Goal: Task Accomplishment & Management: Manage account settings

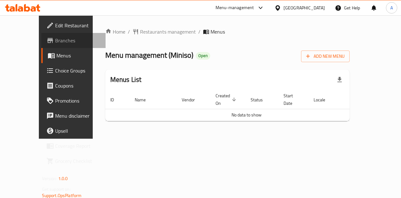
click at [55, 43] on span "Branches" at bounding box center [78, 41] width 46 height 8
click at [140, 32] on span "Restaurants management" at bounding box center [168, 32] width 56 height 8
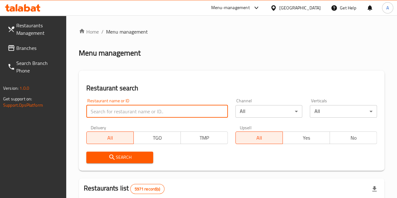
click at [129, 112] on input "search" at bounding box center [156, 111] width 141 height 13
type input "miniso"
click button "Search" at bounding box center [119, 157] width 67 height 12
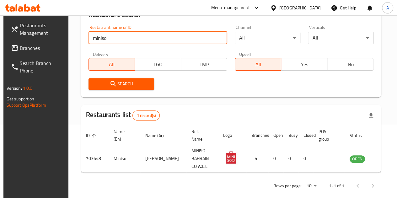
scroll to position [82, 0]
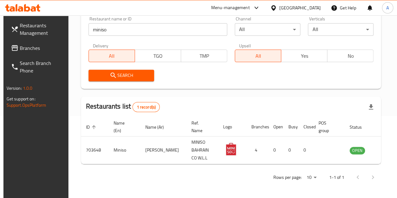
click at [260, 8] on icon at bounding box center [256, 8] width 8 height 8
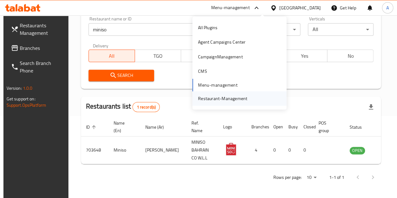
click at [208, 97] on div "Restaurant-Management" at bounding box center [222, 98] width 49 height 7
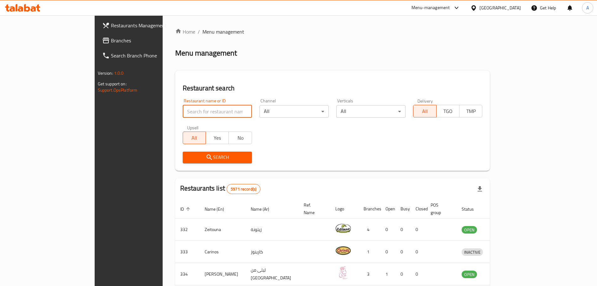
click at [190, 113] on input "search" at bounding box center [217, 111] width 69 height 13
click at [183, 110] on input "search" at bounding box center [217, 111] width 69 height 13
type input "korean bakery"
click button "Search" at bounding box center [217, 157] width 69 height 12
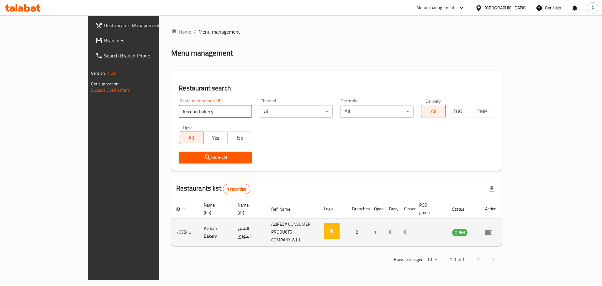
click at [493, 228] on icon "enhanced table" at bounding box center [489, 232] width 8 height 8
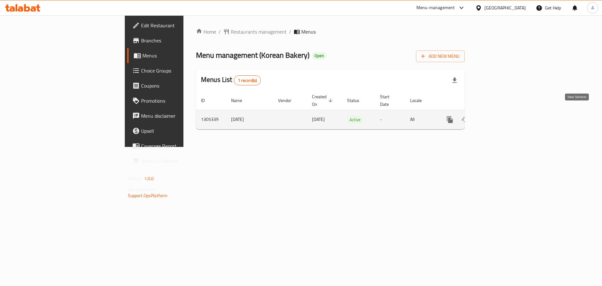
click at [499, 116] on icon "enhanced table" at bounding box center [495, 120] width 8 height 8
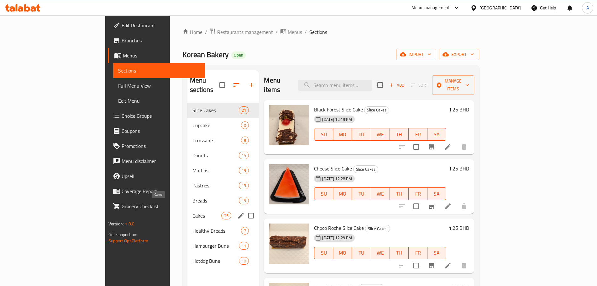
click at [193, 212] on span "Cakes" at bounding box center [207, 216] width 29 height 8
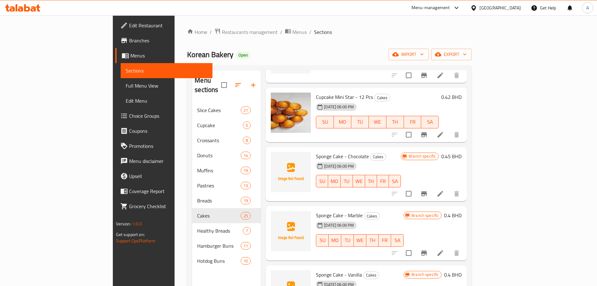
scroll to position [570, 0]
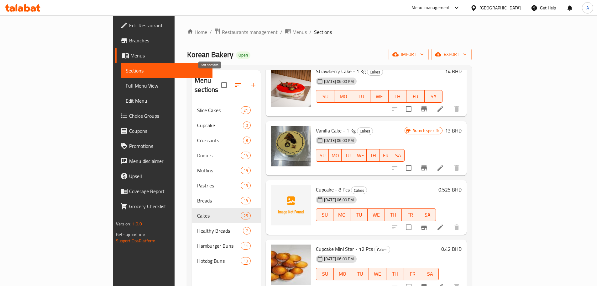
click at [235, 81] on icon "button" at bounding box center [239, 85] width 8 height 8
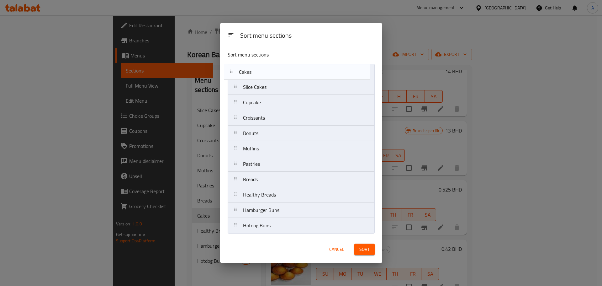
drag, startPoint x: 238, startPoint y: 180, endPoint x: 234, endPoint y: 69, distance: 110.5
click at [234, 69] on nav "Slice Cakes Cupcake Croissants Donuts Muffins Pastries Breads Cakes Healthy Bre…" at bounding box center [301, 149] width 147 height 170
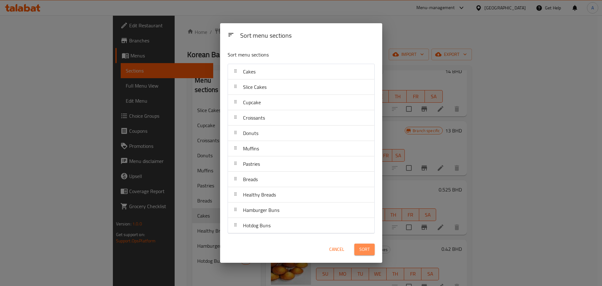
click at [368, 250] on span "Sort" at bounding box center [364, 249] width 10 height 8
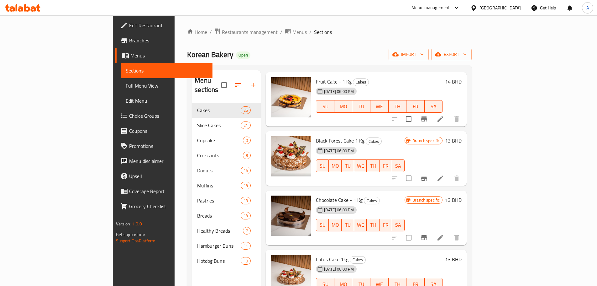
scroll to position [0, 0]
